Goal: Task Accomplishment & Management: Use online tool/utility

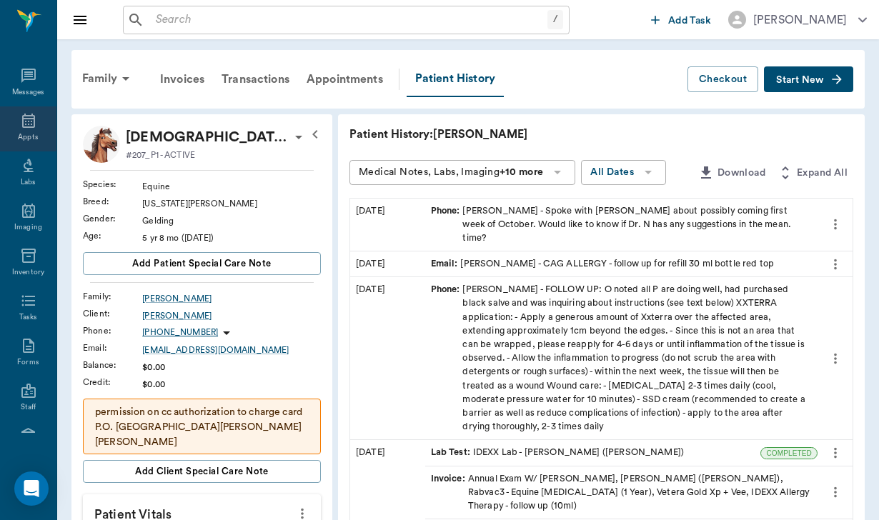
click at [35, 129] on icon at bounding box center [28, 120] width 17 height 17
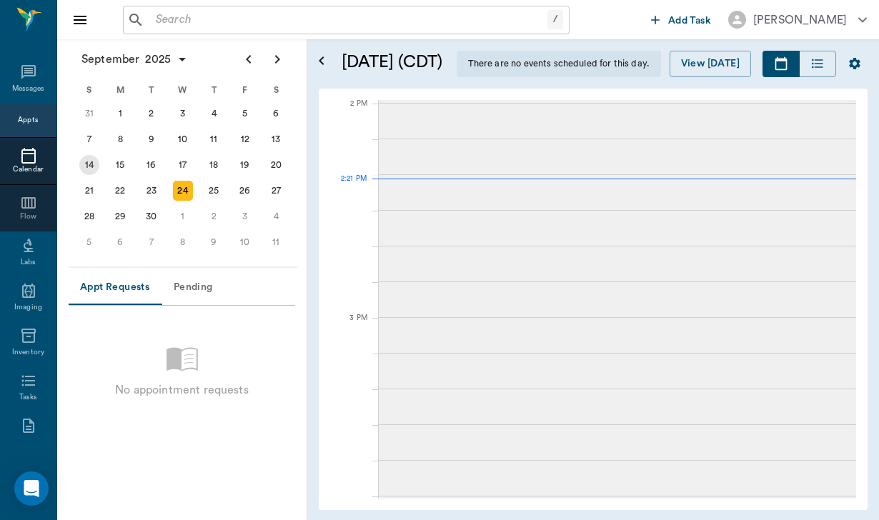
scroll to position [1289, 0]
click at [128, 215] on div "29" at bounding box center [120, 217] width 20 height 20
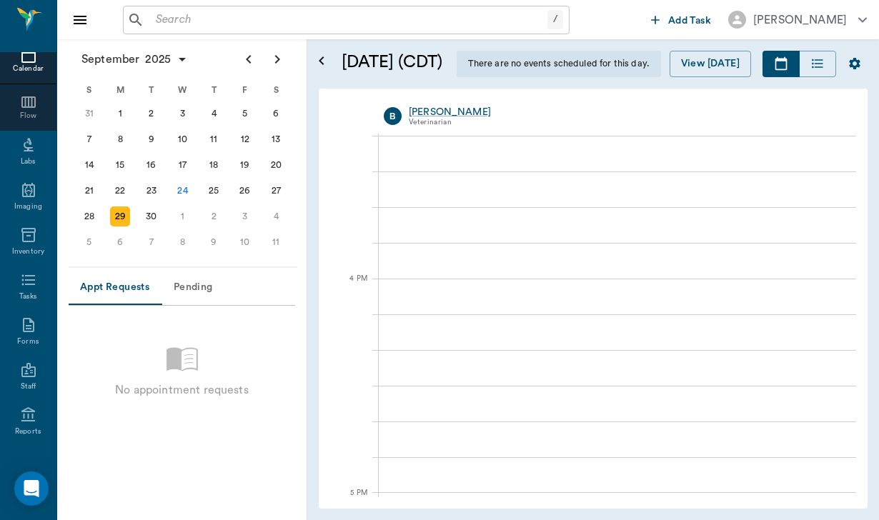
scroll to position [104, 0]
click at [29, 285] on icon at bounding box center [28, 277] width 17 height 17
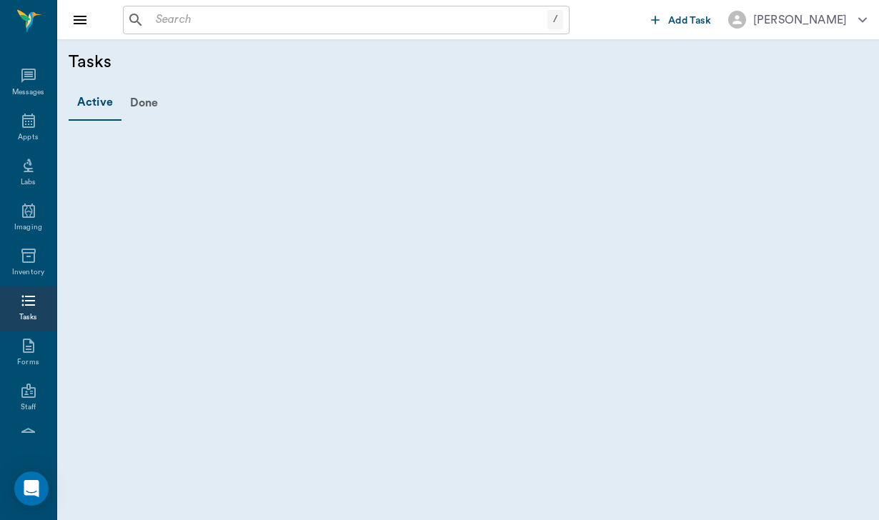
scroll to position [104, 0]
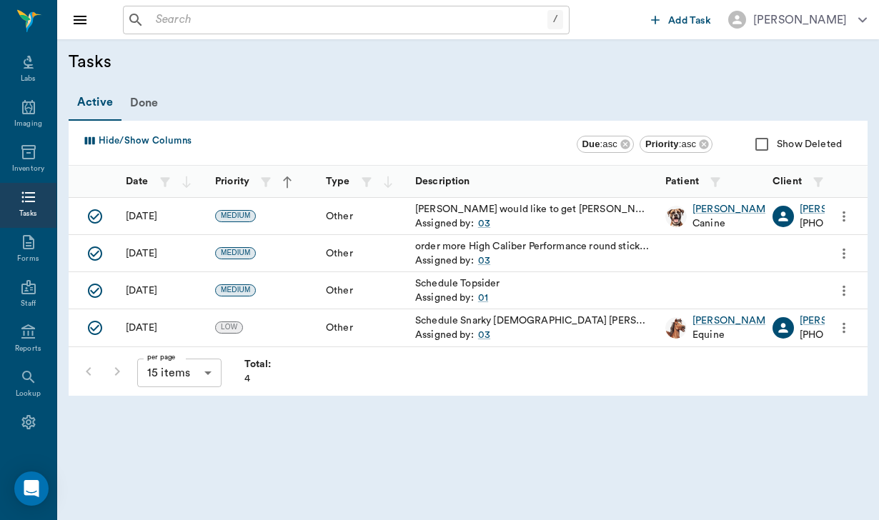
click at [693, 11] on button "Add Task" at bounding box center [680, 19] width 71 height 26
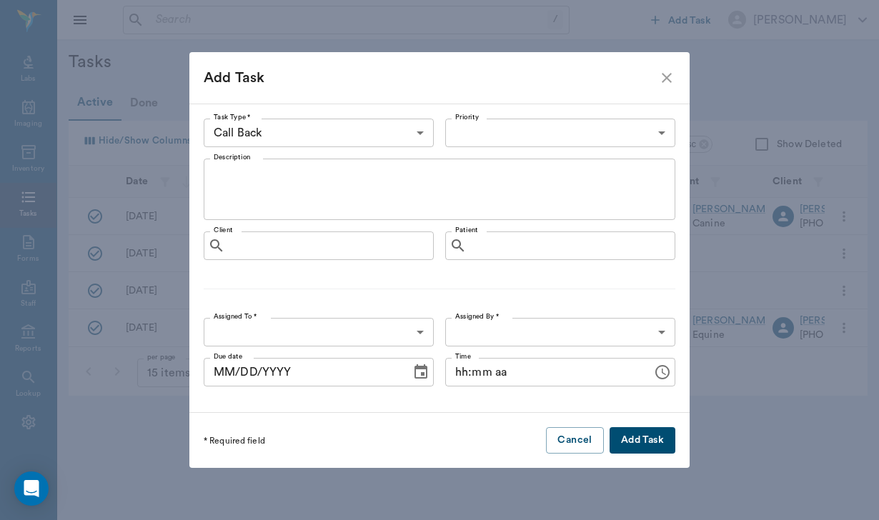
type input "64ad857a3324cf79181da3c7"
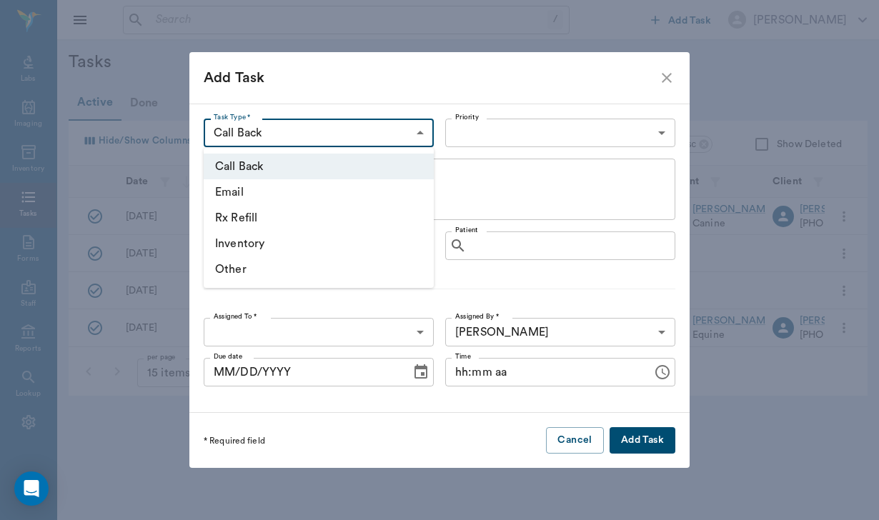
click at [299, 130] on body "/ ​ Add Task [PERSON_NAME] Nectar Messages Appts Labs Imaging Inventory Tasks F…" at bounding box center [439, 260] width 879 height 520
click at [287, 263] on li "Other" at bounding box center [319, 270] width 230 height 26
type input "OTHER"
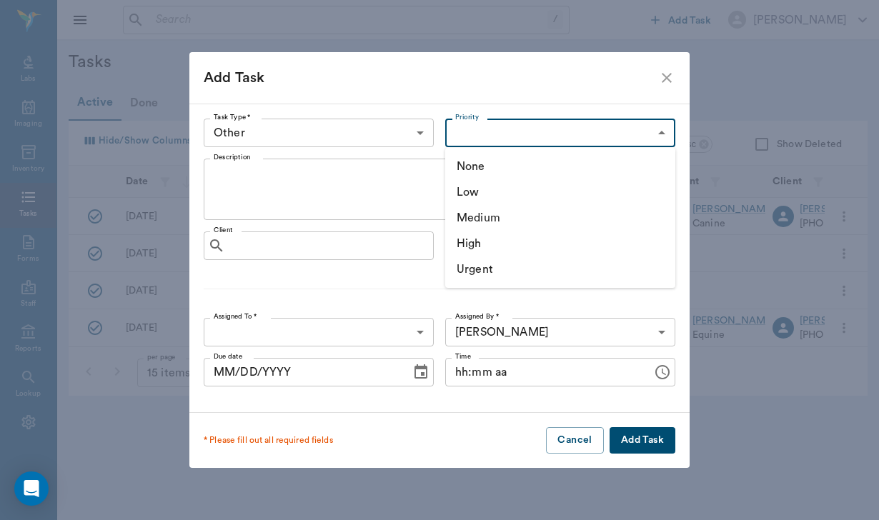
click at [497, 125] on body "/ ​ Add Task [PERSON_NAME] Nectar Messages Appts Labs Imaging Inventory Tasks F…" at bounding box center [439, 260] width 879 height 520
click at [498, 249] on li "High" at bounding box center [560, 244] width 230 height 26
type input "HIGH"
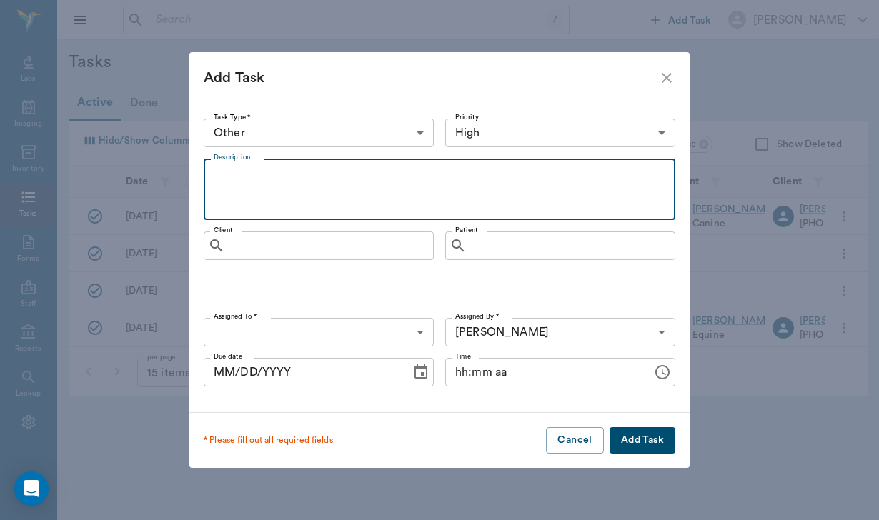
click at [340, 185] on textarea "Description" at bounding box center [440, 189] width 452 height 49
type textarea "Client wants a pre-purchase exam asap with X-rays."
click at [347, 328] on body "/ ​ Add Task [PERSON_NAME] Nectar Messages Appts Labs Imaging Inventory Tasks F…" at bounding box center [439, 260] width 879 height 520
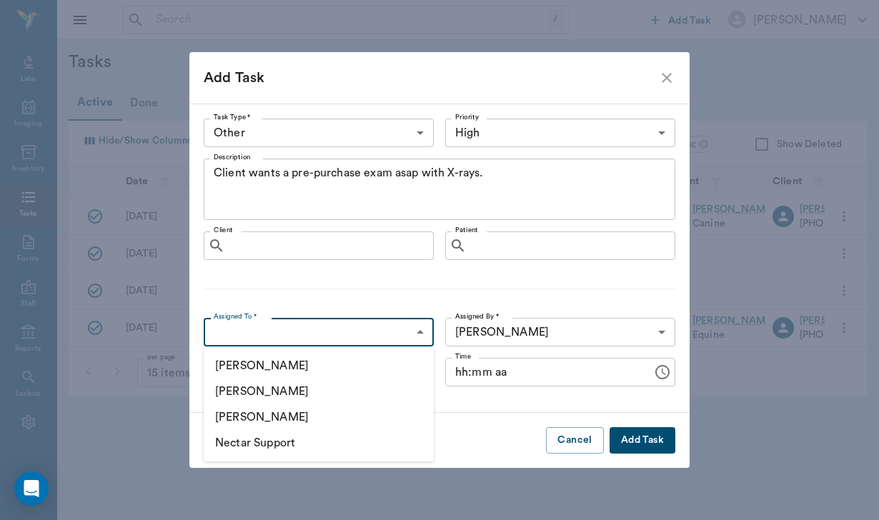
click at [327, 392] on li "[PERSON_NAME]" at bounding box center [319, 392] width 230 height 26
type input "649b3e03b5bc7e03f9326794"
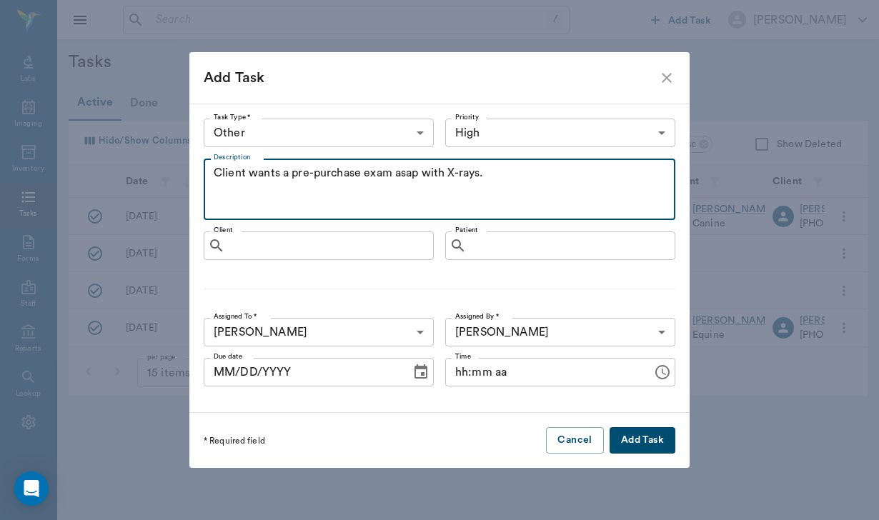
click at [505, 174] on textarea "Client wants a pre-purchase exam asap with X-rays." at bounding box center [440, 189] width 452 height 49
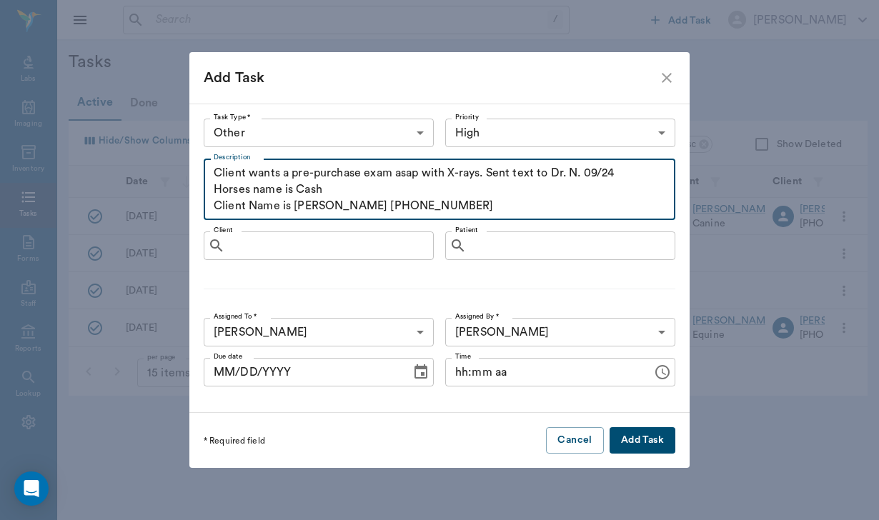
type textarea "Client wants a pre-purchase exam asap with X-rays. Sent text to Dr. N. 09/24 Ho…"
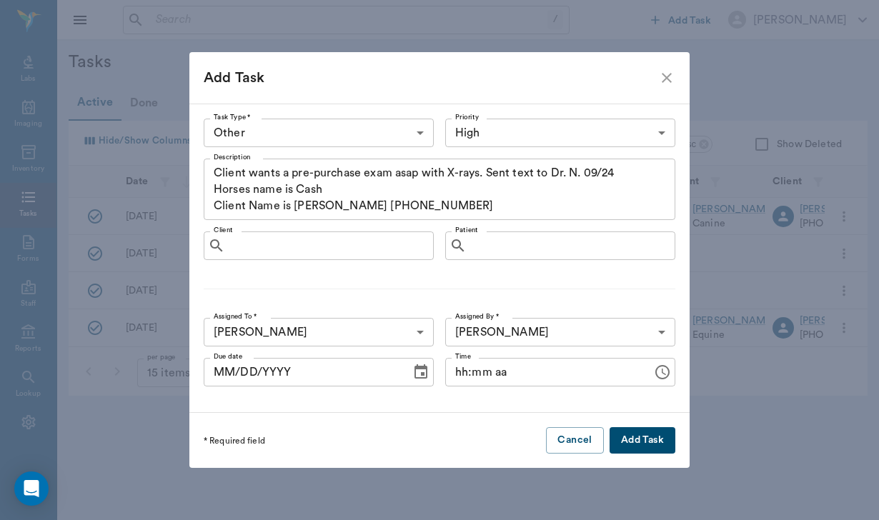
click at [650, 442] on button "Add Task" at bounding box center [643, 440] width 66 height 26
